Goal: Task Accomplishment & Management: Use online tool/utility

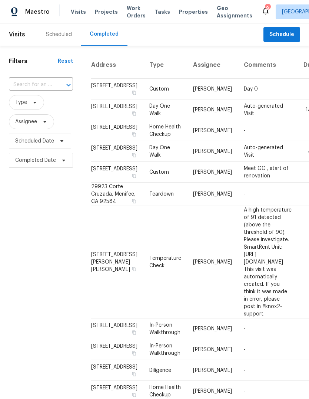
click at [59, 35] on div "Scheduled" at bounding box center [59, 34] width 26 height 7
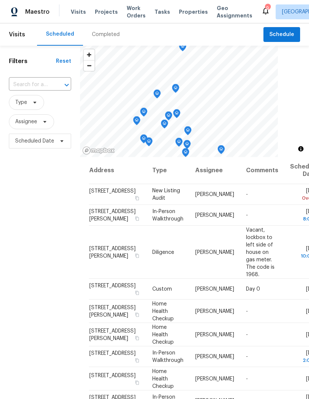
click at [185, 11] on span "Properties" at bounding box center [193, 11] width 29 height 7
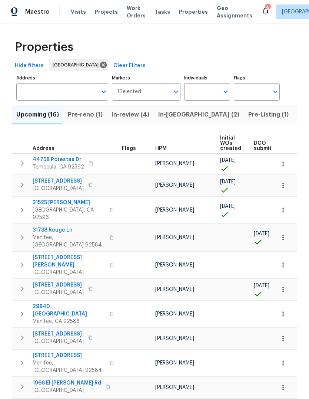
click at [155, 11] on span "Tasks" at bounding box center [163, 11] width 16 height 5
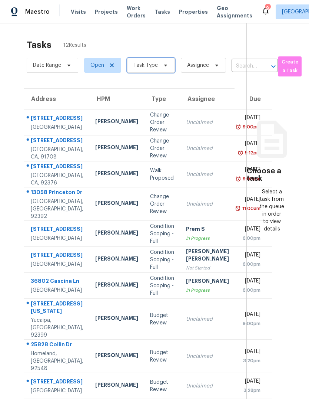
click at [163, 65] on icon at bounding box center [166, 65] width 6 height 6
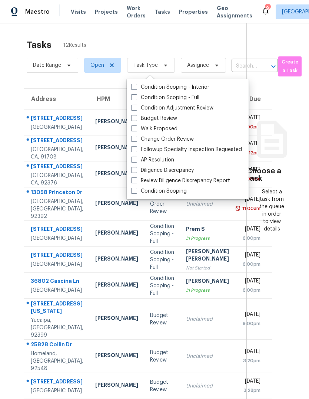
click at [164, 119] on label "Budget Review" at bounding box center [154, 118] width 46 height 7
click at [136, 119] on input "Budget Review" at bounding box center [133, 117] width 5 height 5
checkbox input "true"
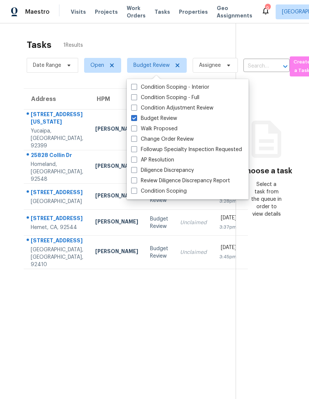
click at [163, 358] on section "Tasks 1 Results Date Range Open Budget Review Assignee ​ Create a Task Address …" at bounding box center [124, 228] width 224 height 387
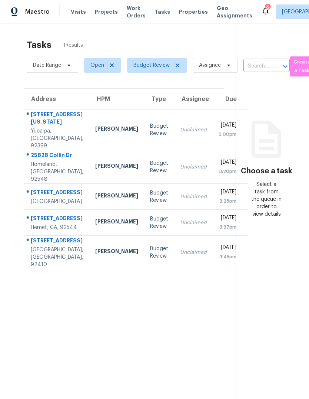
click at [144, 207] on td "Budget Review" at bounding box center [159, 197] width 30 height 26
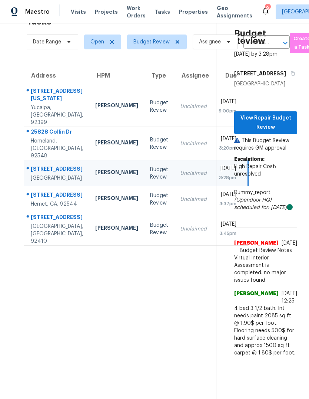
scroll to position [28, 0]
click at [279, 119] on span "View Repair Budget Review" at bounding box center [265, 123] width 51 height 18
click at [174, 127] on td "Unclaimed" at bounding box center [193, 143] width 39 height 33
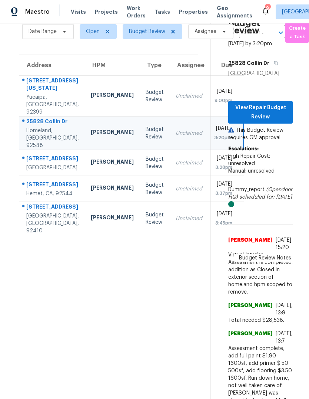
scroll to position [33, 4]
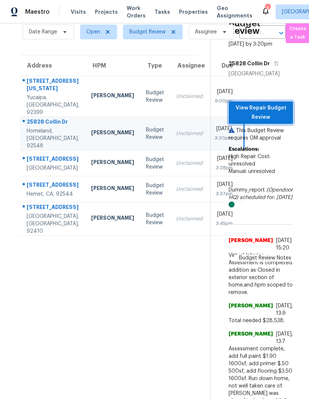
click at [276, 114] on span "View Repair Budget Review" at bounding box center [261, 113] width 53 height 18
click at [146, 188] on div "Budget Review" at bounding box center [155, 189] width 18 height 15
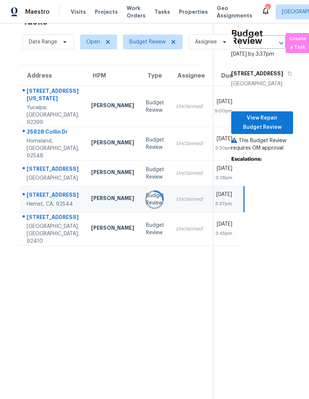
scroll to position [23, 4]
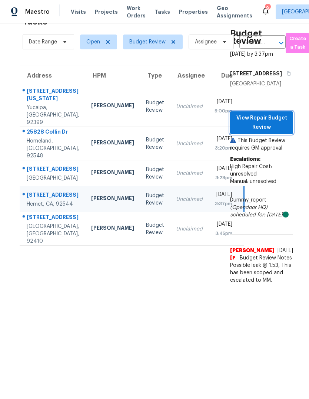
click at [272, 114] on span "View Repair Budget Review" at bounding box center [261, 123] width 51 height 18
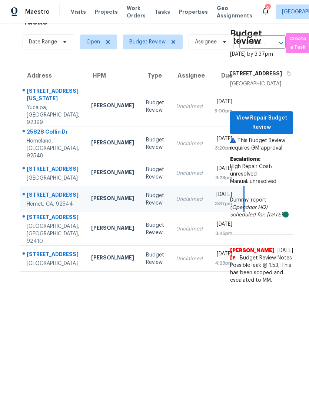
click at [145, 317] on section "Tasks 6 Results Date Range Open Budget Review Assignee ​ Create a Task Address …" at bounding box center [110, 205] width 204 height 387
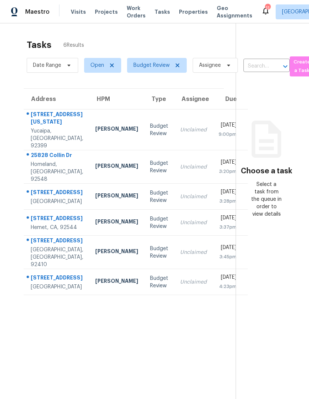
scroll to position [28, 0]
click at [147, 260] on td "Budget Review" at bounding box center [159, 252] width 30 height 33
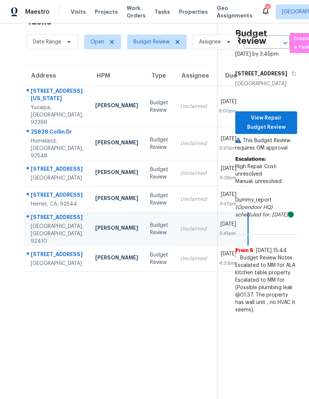
scroll to position [23, 0]
click at [278, 120] on span "View Repair Budget Review" at bounding box center [267, 123] width 50 height 18
click at [112, 272] on td "[PERSON_NAME]" at bounding box center [116, 259] width 55 height 26
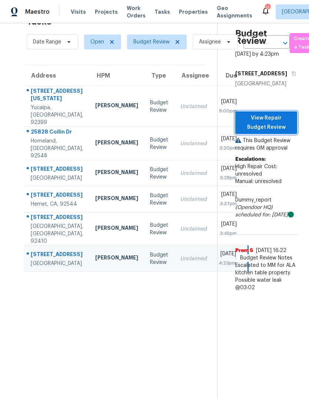
click at [281, 125] on span "View Repair Budget Review" at bounding box center [267, 123] width 50 height 18
click at [112, 238] on td "[PERSON_NAME]" at bounding box center [116, 228] width 55 height 33
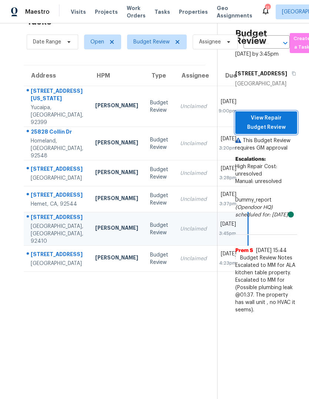
click at [278, 122] on span "View Repair Budget Review" at bounding box center [267, 123] width 50 height 18
click at [114, 197] on td "[PERSON_NAME]" at bounding box center [116, 199] width 55 height 26
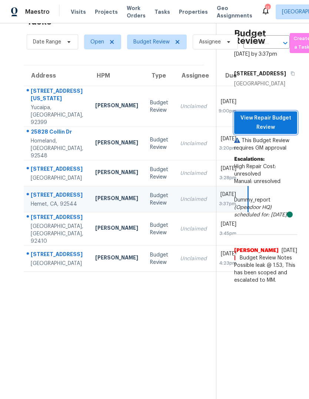
click at [281, 118] on span "View Repair Budget Review" at bounding box center [265, 123] width 51 height 18
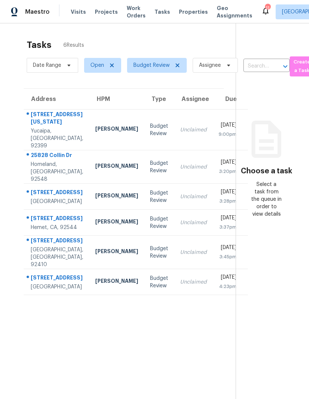
click at [144, 236] on td "Budget Review" at bounding box center [159, 223] width 30 height 26
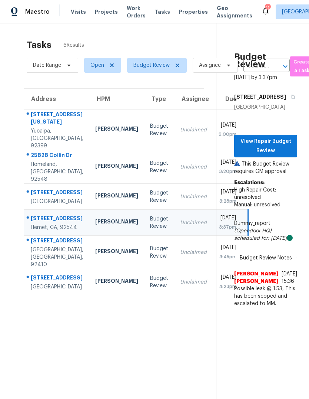
click at [150, 230] on div "Budget Review" at bounding box center [159, 222] width 18 height 15
click at [291, 155] on span "View Repair Budget Review" at bounding box center [265, 146] width 51 height 18
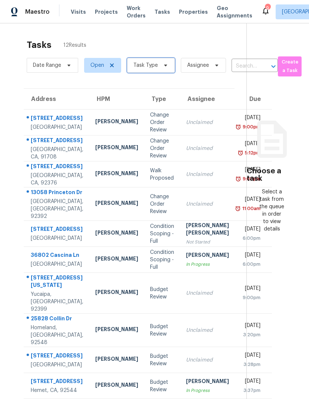
click at [161, 65] on span at bounding box center [165, 65] width 8 height 6
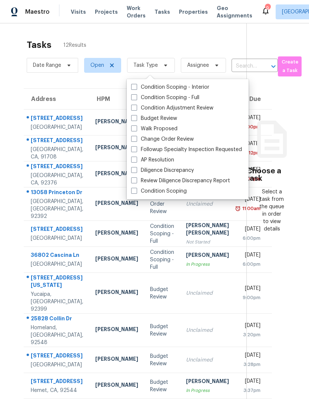
click at [168, 119] on label "Budget Review" at bounding box center [154, 118] width 46 height 7
click at [136, 119] on input "Budget Review" at bounding box center [133, 117] width 5 height 5
checkbox input "true"
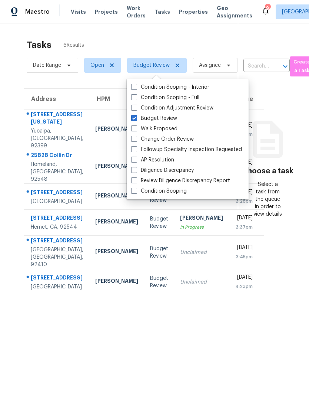
click at [143, 329] on section "Tasks 6 Results Date Range Open Budget Review Assignee ​ Create a Task Address …" at bounding box center [125, 228] width 226 height 387
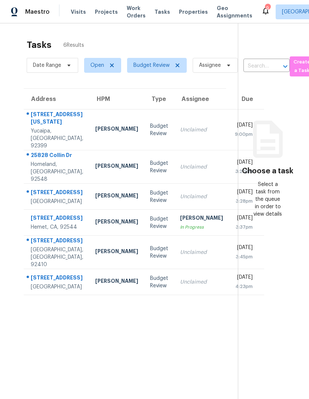
click at [144, 262] on td "Budget Review" at bounding box center [159, 252] width 30 height 33
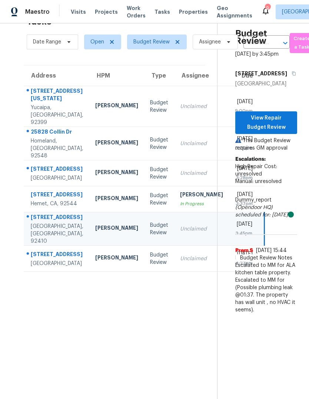
scroll to position [23, 0]
click at [281, 132] on span "View Repair Budget Review" at bounding box center [267, 123] width 50 height 18
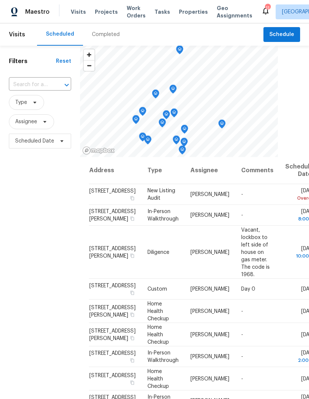
click at [186, 10] on span "Properties" at bounding box center [193, 11] width 29 height 7
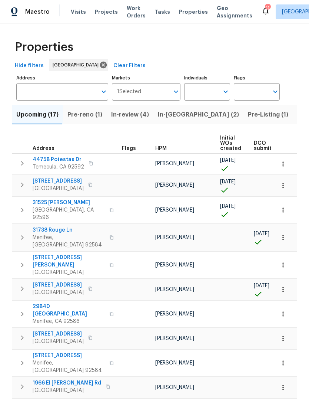
click at [160, 10] on span "Tasks" at bounding box center [163, 11] width 16 height 5
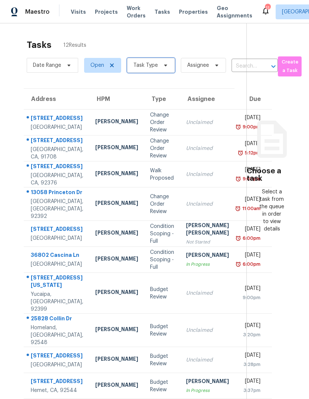
click at [159, 69] on span "Task Type" at bounding box center [151, 65] width 48 height 15
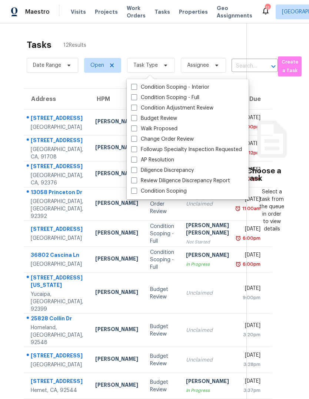
click at [167, 120] on label "Budget Review" at bounding box center [154, 118] width 46 height 7
click at [136, 119] on input "Budget Review" at bounding box center [133, 117] width 5 height 5
checkbox input "true"
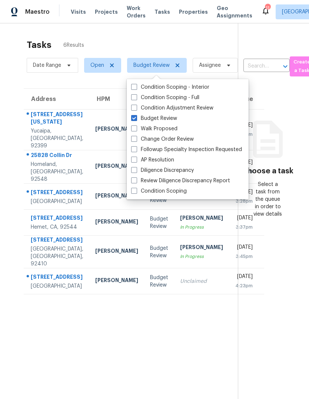
click at [201, 352] on section "Tasks 6 Results Date Range Open Budget Review Assignee ​ Create a Task Address …" at bounding box center [125, 228] width 226 height 387
